Goal: Task Accomplishment & Management: Complete application form

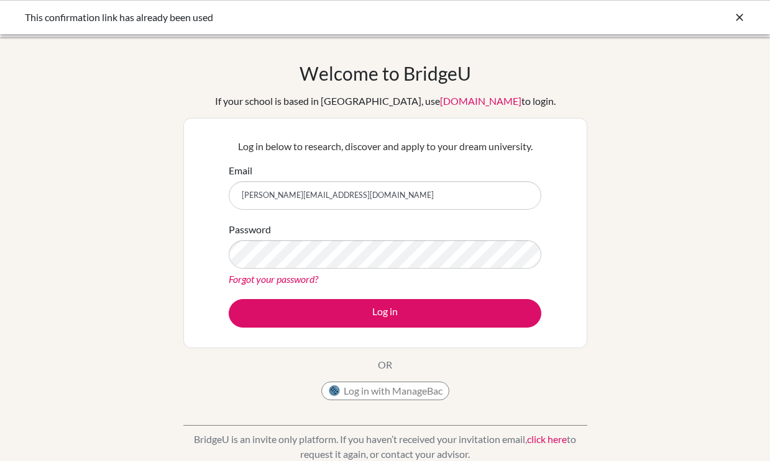
type input "[PERSON_NAME][EMAIL_ADDRESS][DOMAIN_NAME]"
click at [631, 257] on div "Welcome to BridgeU If your school is based in China, use app.bridge-u.com.cn to…" at bounding box center [385, 265] width 770 height 406
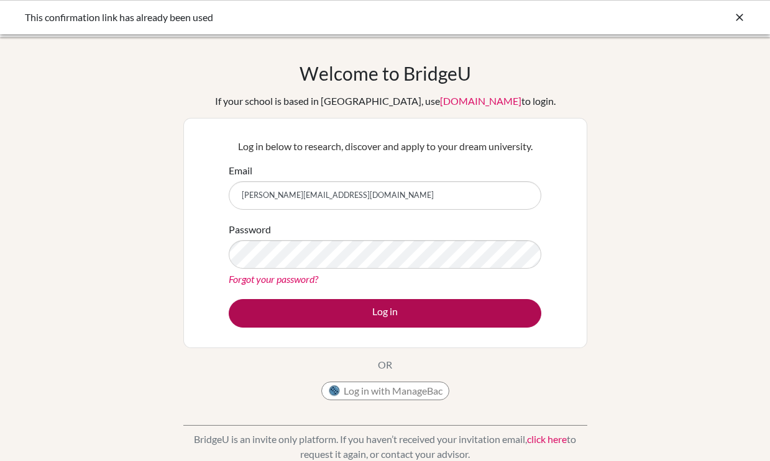
click at [395, 314] on button "Log in" at bounding box center [385, 313] width 312 height 29
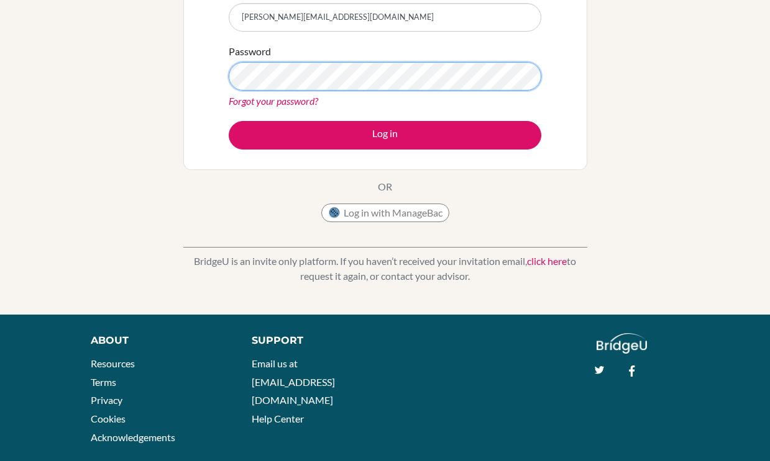
scroll to position [182, 0]
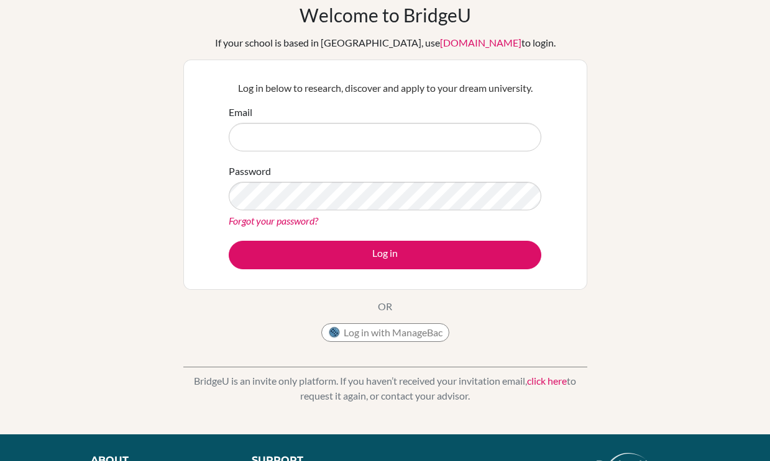
scroll to position [66, 0]
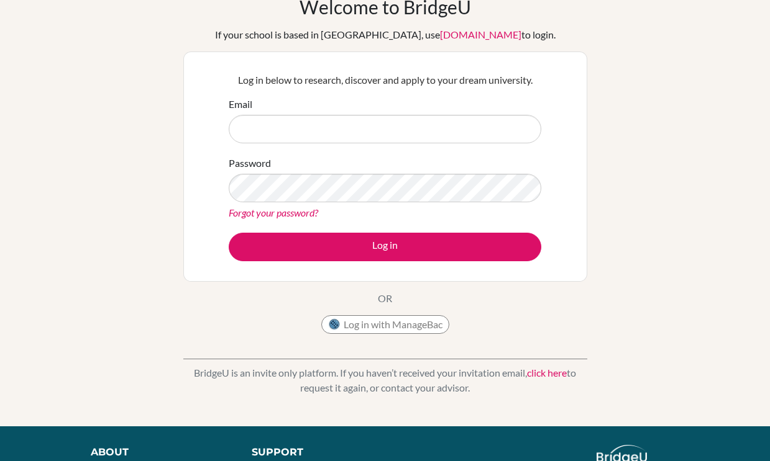
click at [420, 325] on button "Log in with ManageBac" at bounding box center [385, 325] width 128 height 19
click at [394, 325] on button "Log in with ManageBac" at bounding box center [385, 325] width 128 height 19
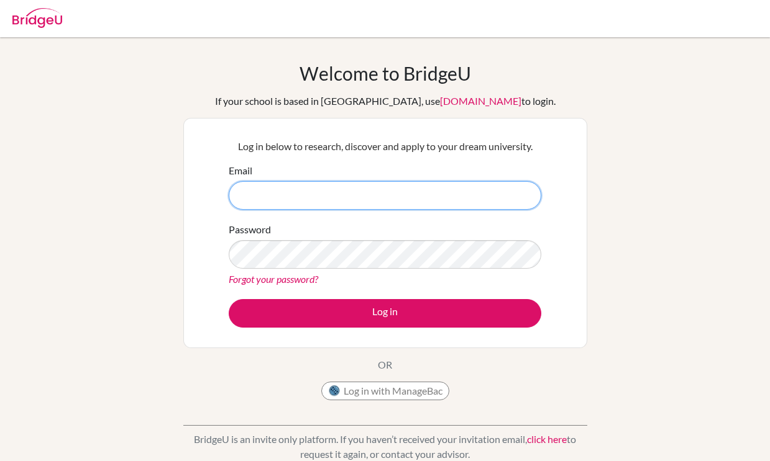
click at [522, 198] on input "Email" at bounding box center [385, 195] width 312 height 29
click at [405, 199] on input "Email" at bounding box center [385, 195] width 312 height 29
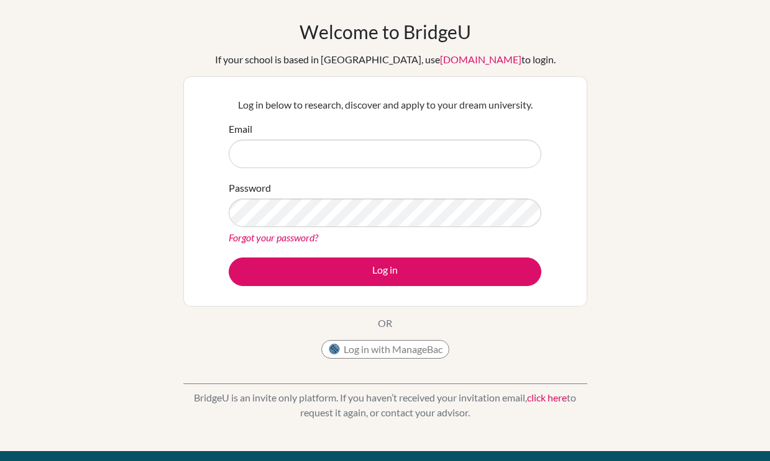
scroll to position [38, 0]
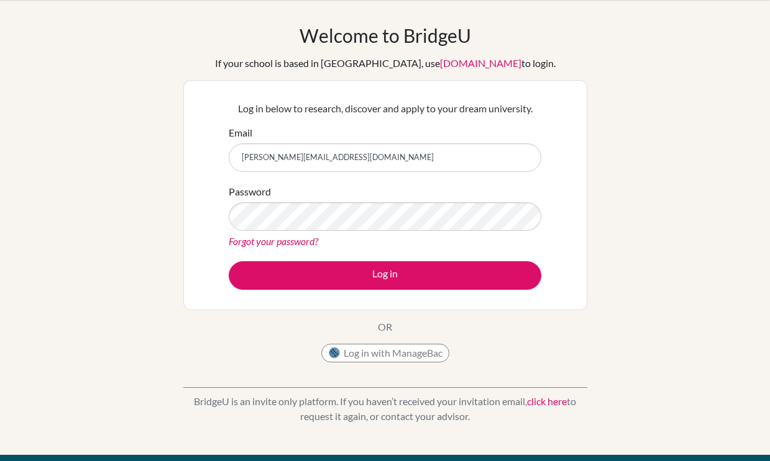
type input "[PERSON_NAME][EMAIL_ADDRESS][DOMAIN_NAME]"
click at [298, 237] on link "Forgot your password?" at bounding box center [273, 241] width 89 height 12
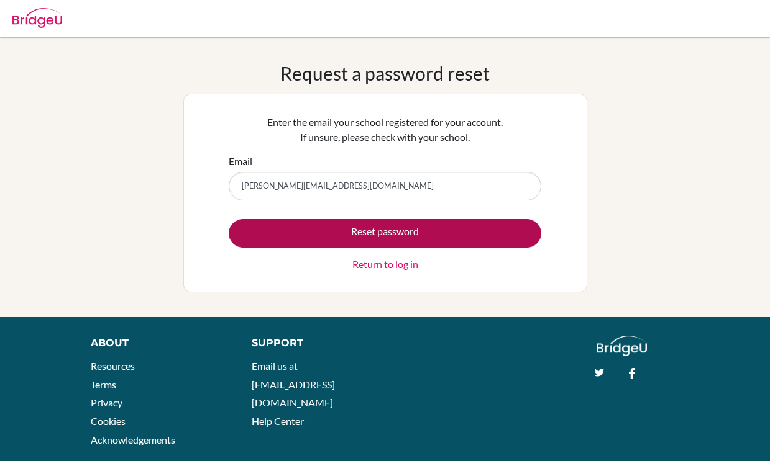
type input "[PERSON_NAME][EMAIL_ADDRESS][DOMAIN_NAME]"
click at [391, 230] on button "Reset password" at bounding box center [385, 233] width 312 height 29
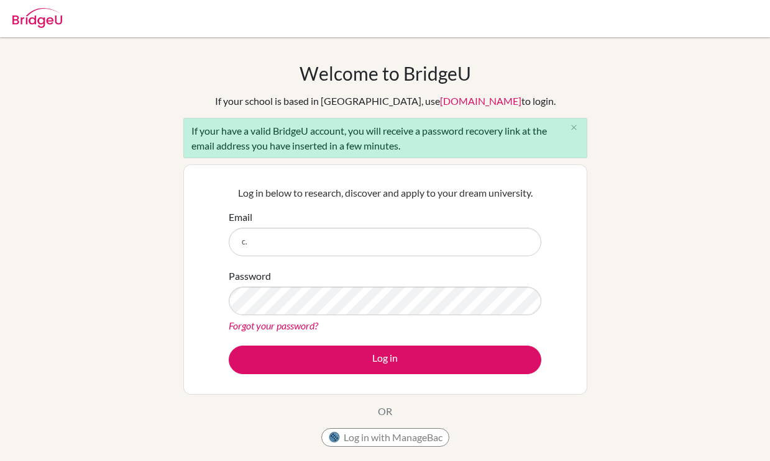
type input "c"
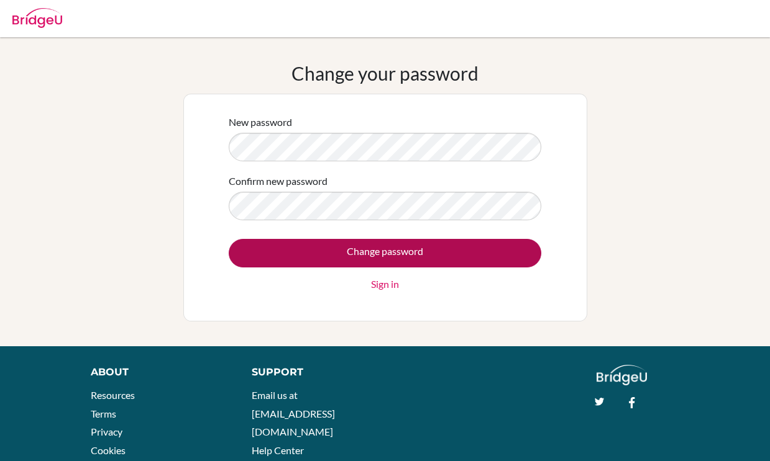
click at [412, 247] on input "Change password" at bounding box center [385, 253] width 312 height 29
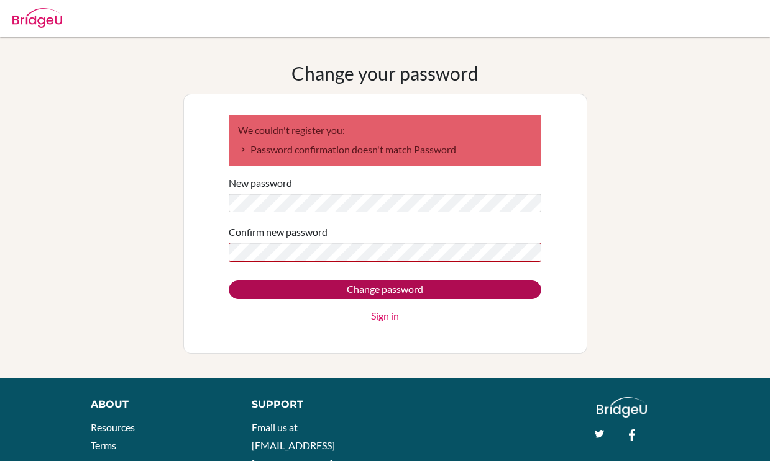
click at [393, 293] on input "Change password" at bounding box center [385, 290] width 312 height 19
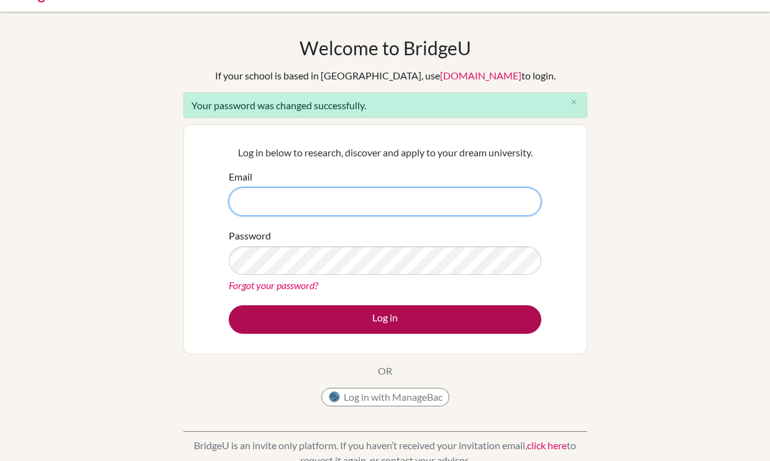
scroll to position [27, 0]
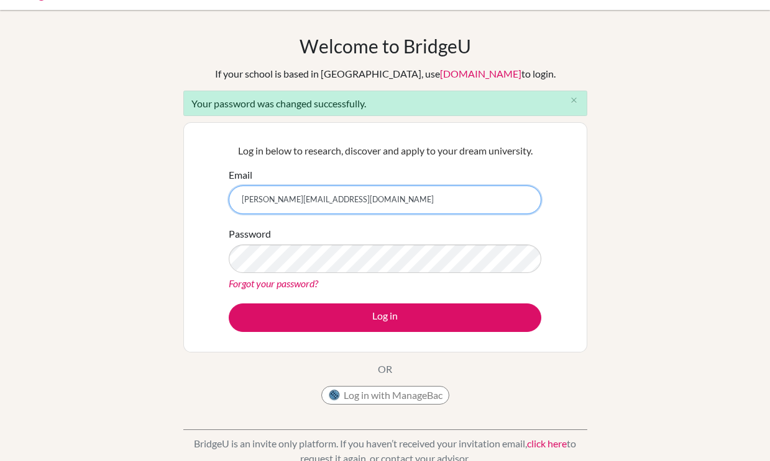
type input "[PERSON_NAME][EMAIL_ADDRESS][DOMAIN_NAME]"
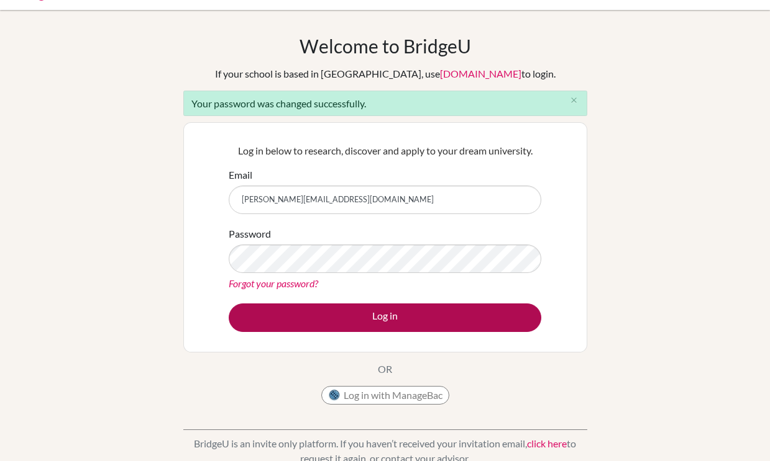
click at [409, 322] on button "Log in" at bounding box center [385, 318] width 312 height 29
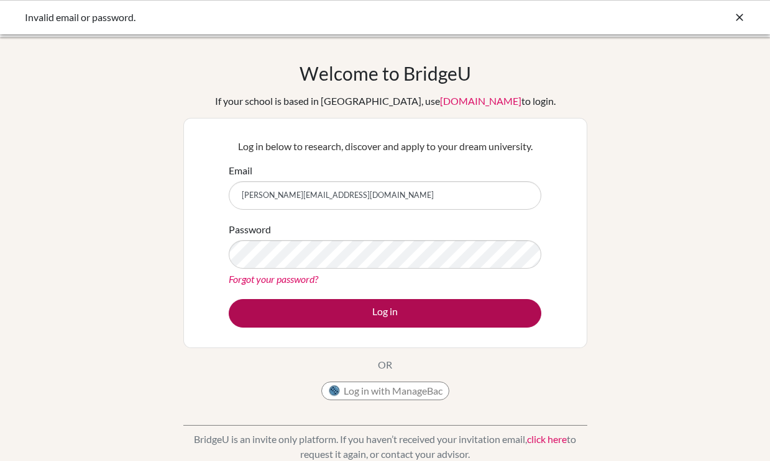
click at [401, 303] on button "Log in" at bounding box center [385, 313] width 312 height 29
click at [391, 318] on button "Log in" at bounding box center [385, 313] width 312 height 29
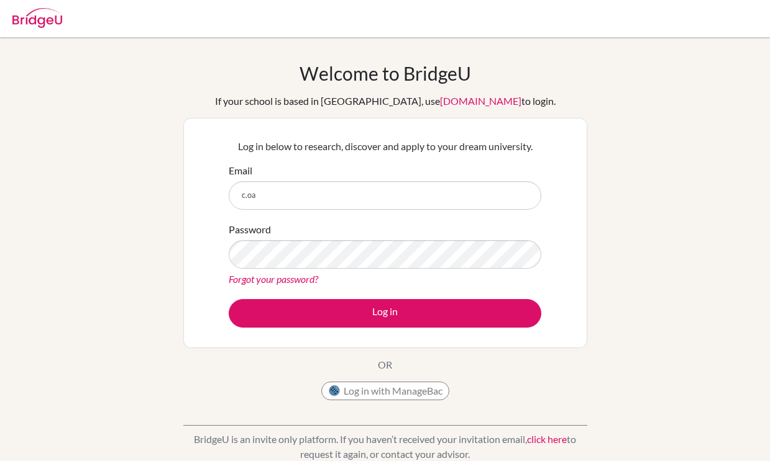
type input "c.o"
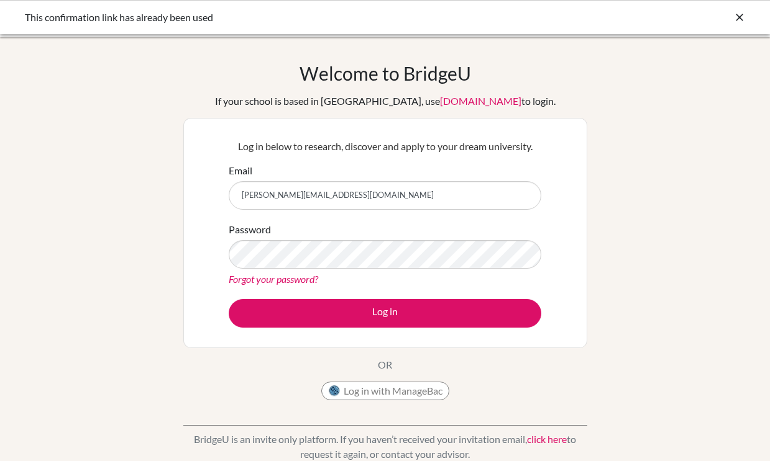
type input "[PERSON_NAME][EMAIL_ADDRESS][DOMAIN_NAME]"
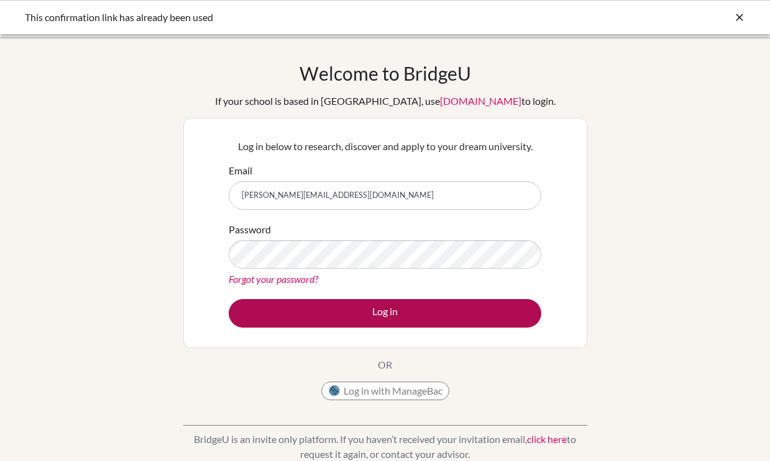
click at [399, 317] on button "Log in" at bounding box center [385, 313] width 312 height 29
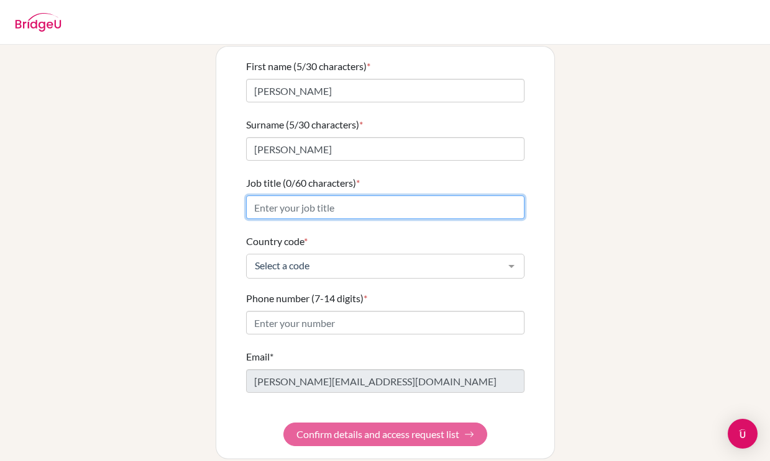
click at [517, 196] on input "Job title (0/60 characters) *" at bounding box center [385, 208] width 278 height 24
click at [509, 196] on input "Job title (0/60 characters) *" at bounding box center [385, 208] width 278 height 24
click at [512, 197] on input "Job title (0/60 characters) *" at bounding box center [385, 208] width 278 height 24
click at [407, 198] on input "Job title (0/60 characters) *" at bounding box center [385, 208] width 278 height 24
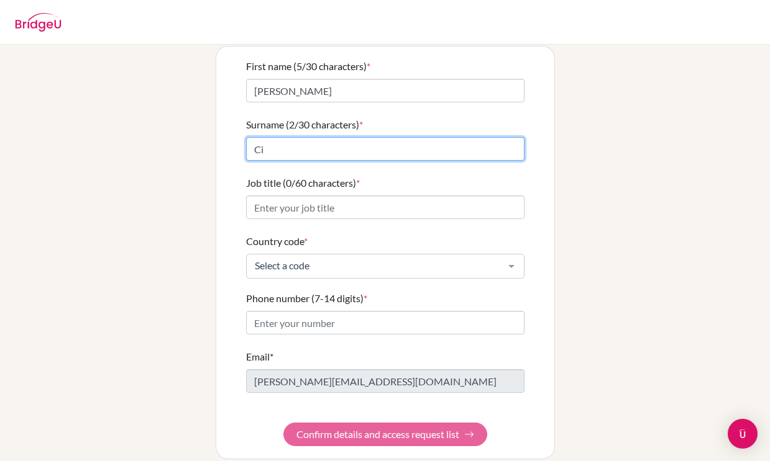
type input "C"
type input "[PERSON_NAME]"
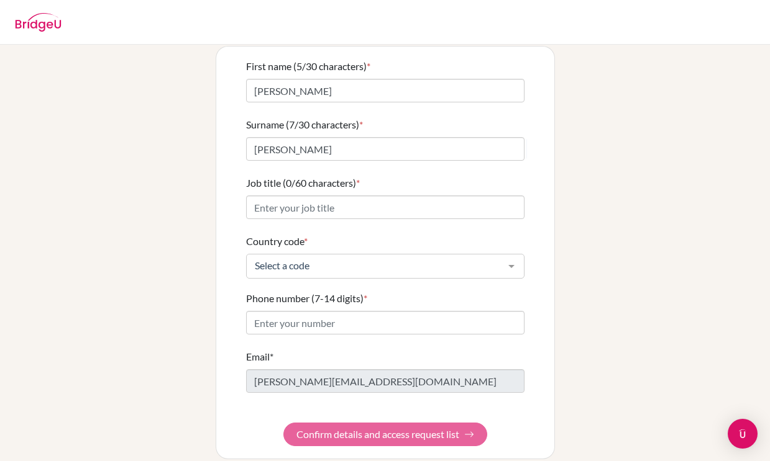
click at [583, 181] on div "Info Please confirm your profile details first so that you won’t need to input …" at bounding box center [385, 213] width 708 height 494
click at [475, 198] on input "Job title (0/60 characters) *" at bounding box center [385, 208] width 278 height 24
click at [512, 196] on input "Job title (0/60 characters) *" at bounding box center [385, 208] width 278 height 24
click at [395, 196] on input "Job title (0/60 characters) *" at bounding box center [385, 208] width 278 height 24
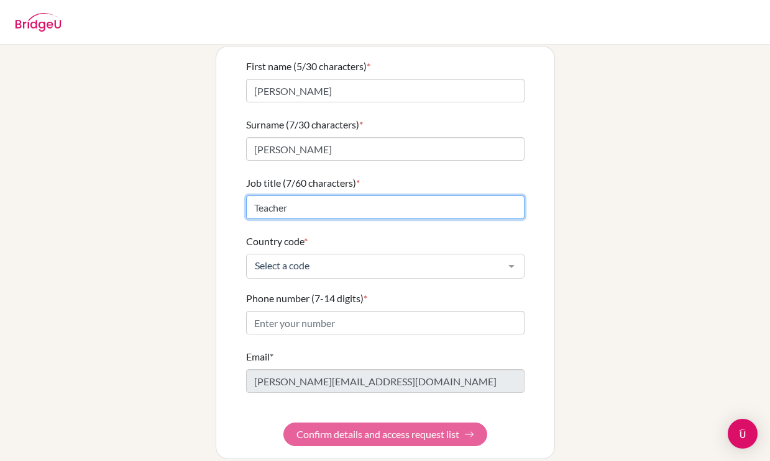
type input "Teacher"
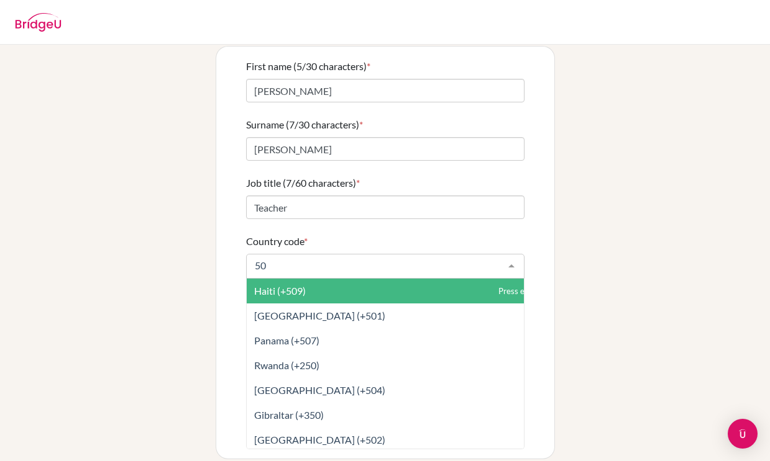
type input "506"
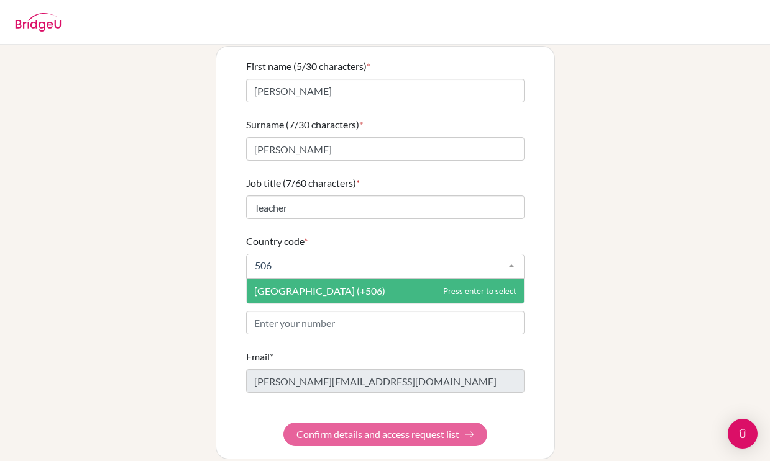
click at [357, 281] on span "[GEOGRAPHIC_DATA] (+506)" at bounding box center [385, 291] width 277 height 25
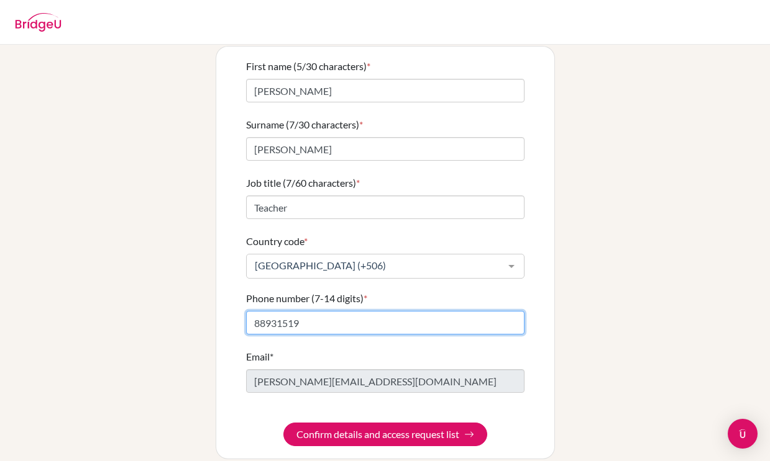
type input "88931519"
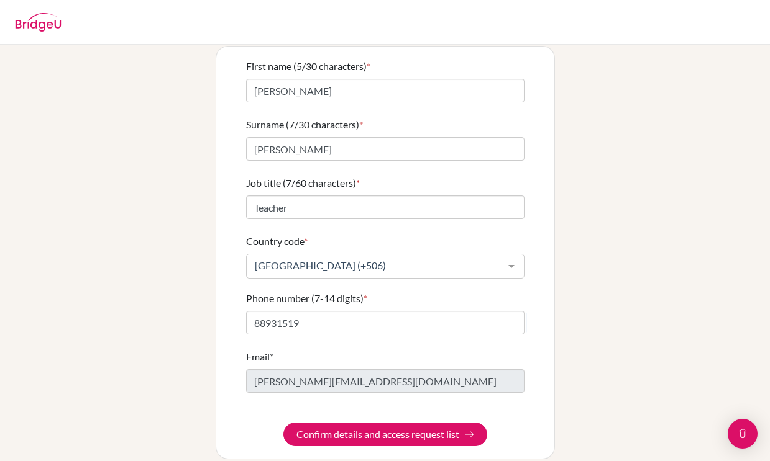
click at [381, 350] on div "Email* [PERSON_NAME][EMAIL_ADDRESS][DOMAIN_NAME]" at bounding box center [385, 371] width 278 height 43
click at [391, 423] on button "Confirm details and access request list" at bounding box center [385, 435] width 204 height 24
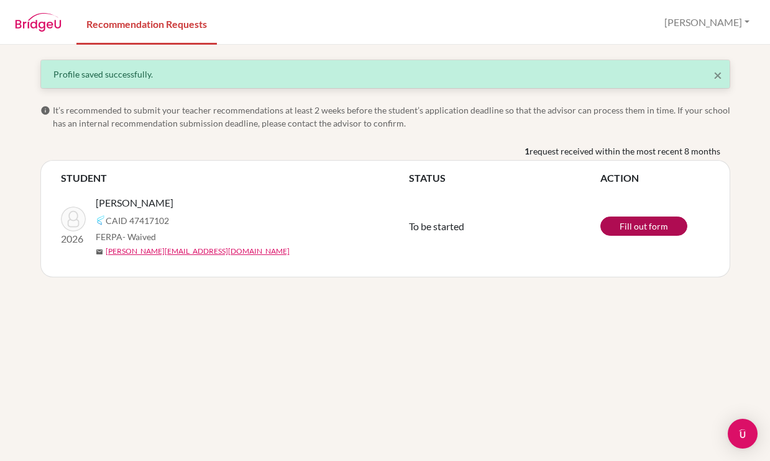
click at [638, 225] on link "Fill out form" at bounding box center [643, 226] width 87 height 19
